Goal: Find specific page/section: Find specific page/section

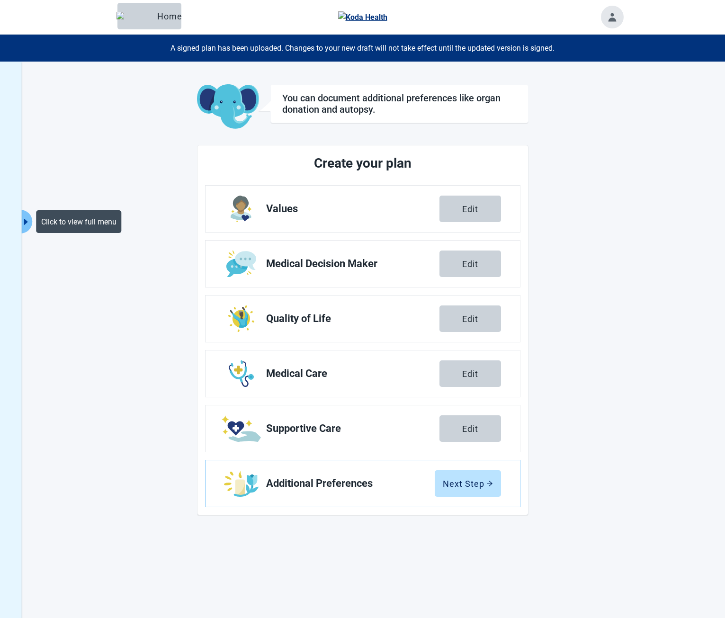
click at [26, 218] on icon "caret-right" at bounding box center [26, 221] width 9 height 9
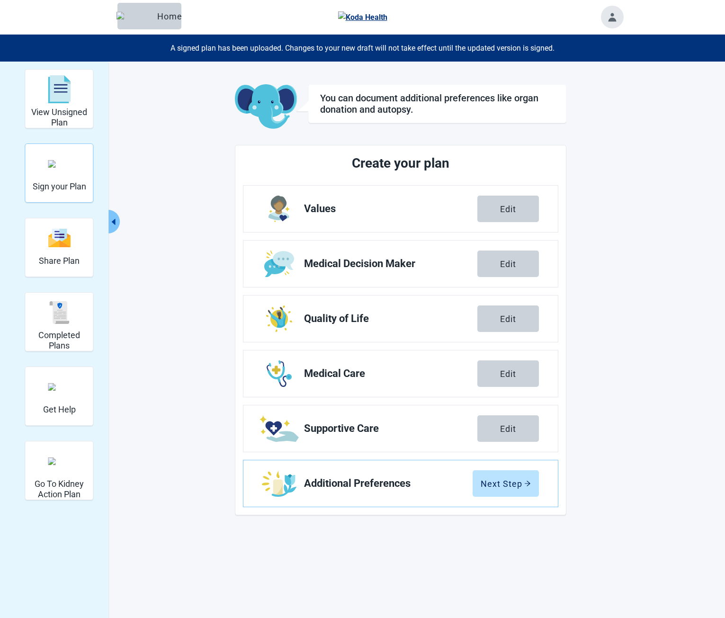
click at [73, 178] on div "Sign your Plan" at bounding box center [60, 164] width 54 height 36
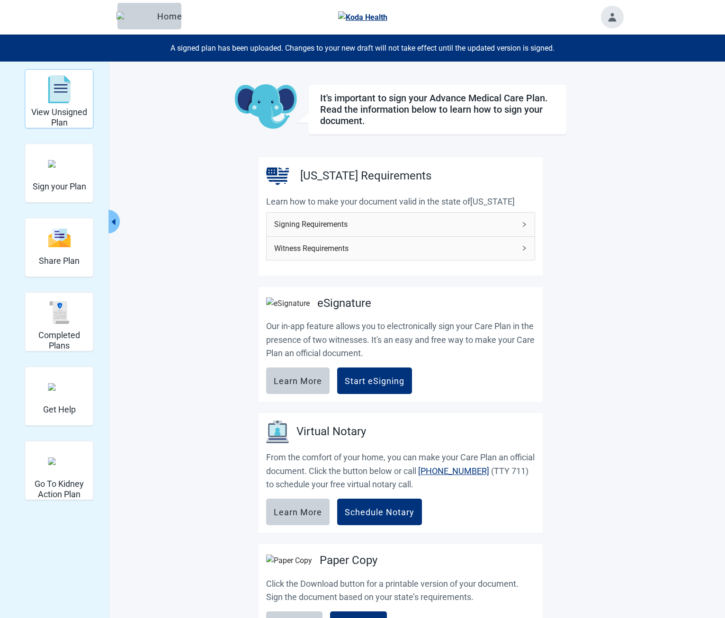
click at [65, 95] on img "View Unsigned Plan" at bounding box center [59, 89] width 23 height 28
